Goal: Task Accomplishment & Management: Manage account settings

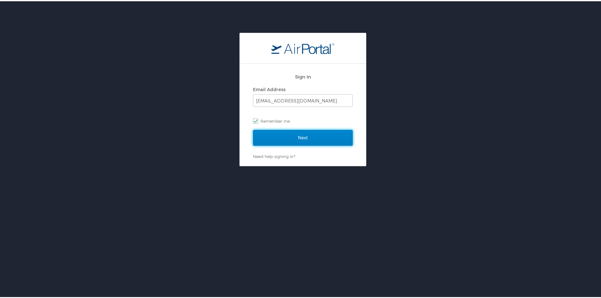
click at [268, 139] on input "Next" at bounding box center [303, 137] width 100 height 16
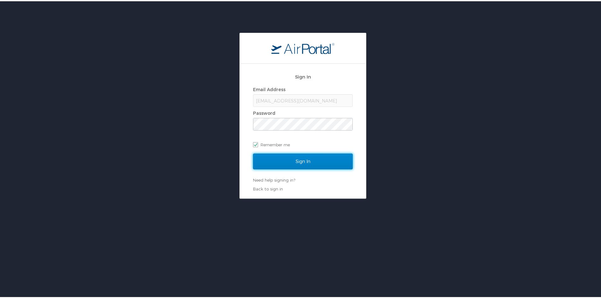
click at [285, 160] on input "Sign In" at bounding box center [303, 160] width 100 height 16
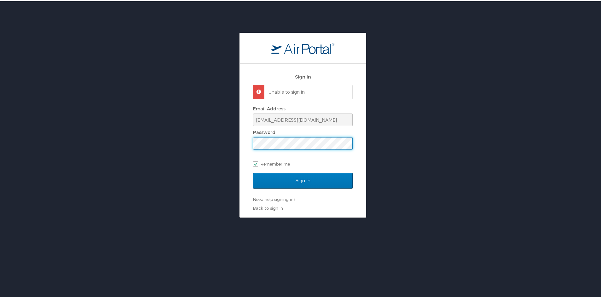
click at [242, 147] on div "Sign In Unable to sign in Email Address HDQ_Travel@la.gov Password Remember me …" at bounding box center [303, 139] width 126 height 154
click at [241, 147] on div "Sign In Unable to sign in Email Address HDQ_Travel@la.gov Password Remember me …" at bounding box center [303, 139] width 126 height 154
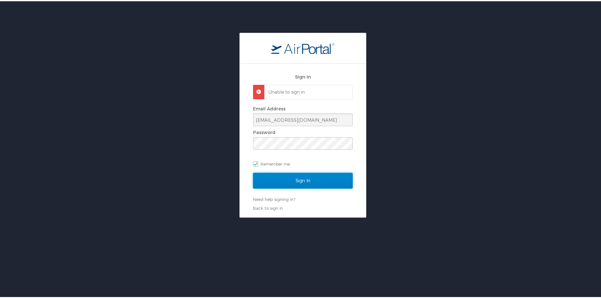
click at [287, 182] on input "Sign In" at bounding box center [303, 180] width 100 height 16
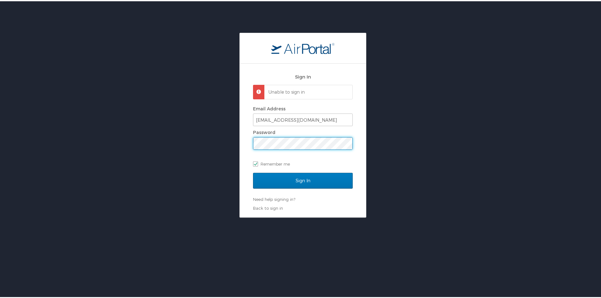
click at [250, 142] on div "Sign In Unable to sign in Email Address HDQ_Travel@la.gov Password Remember me …" at bounding box center [303, 139] width 126 height 154
click at [245, 146] on div "Sign In Unable to sign in Email Address HDQ_Travel@la.gov Password Remember me …" at bounding box center [303, 139] width 126 height 154
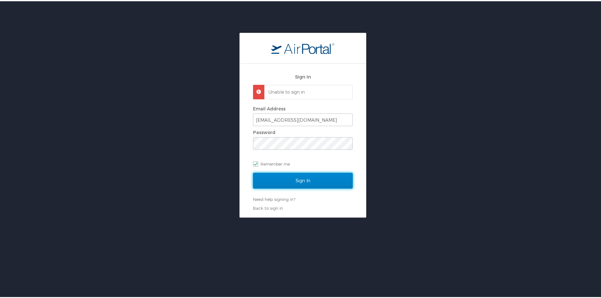
click at [320, 180] on input "Sign In" at bounding box center [303, 180] width 100 height 16
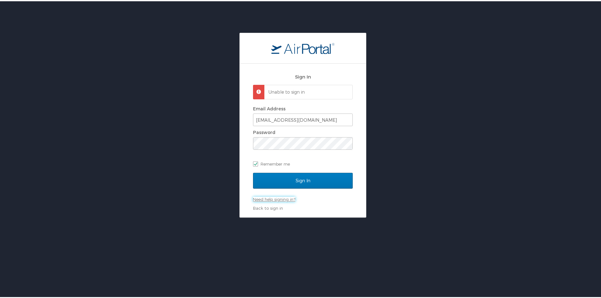
click at [280, 198] on link "Need help signing in?" at bounding box center [274, 198] width 42 height 5
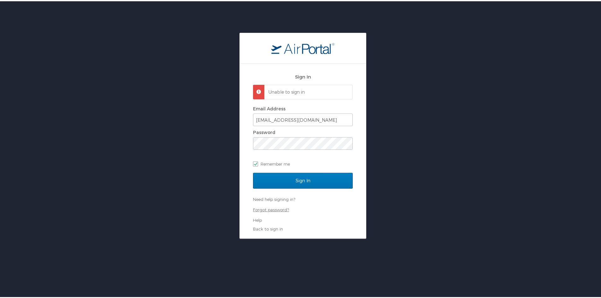
click at [278, 209] on link "Forgot password?" at bounding box center [271, 208] width 36 height 5
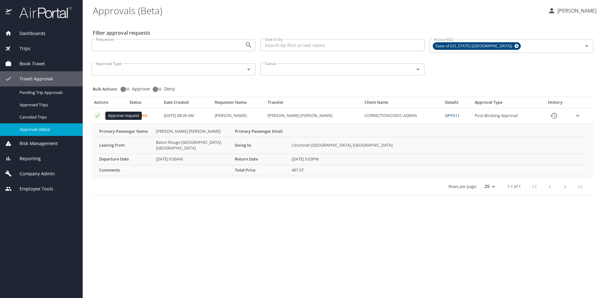
click at [96, 115] on icon "Approval table" at bounding box center [98, 116] width 6 height 6
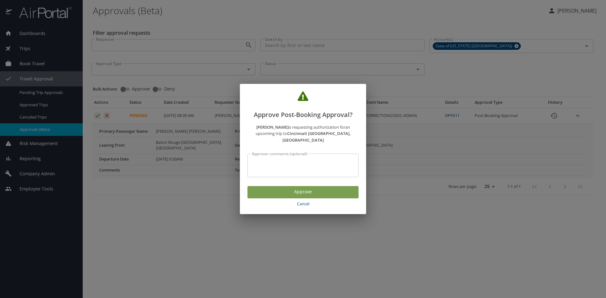
click at [290, 188] on span "Approve" at bounding box center [302, 192] width 101 height 8
